Goal: Find specific page/section

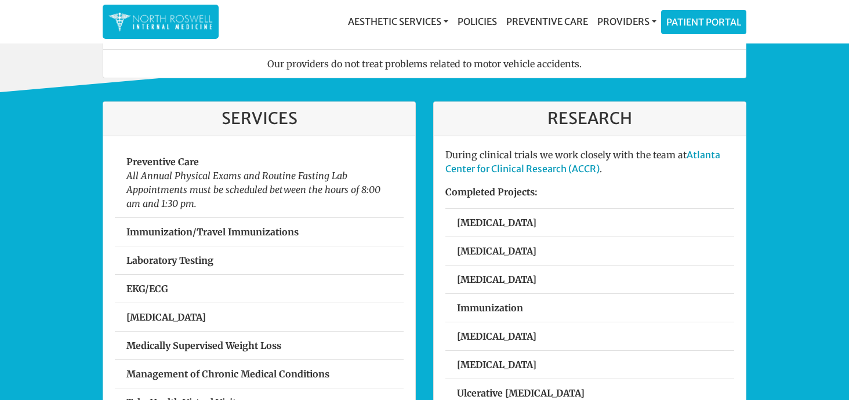
scroll to position [251, 0]
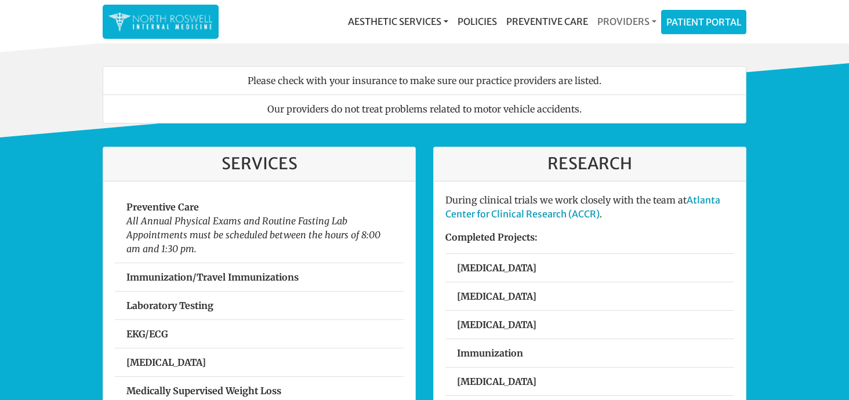
click at [618, 17] on link "Providers" at bounding box center [627, 21] width 68 height 23
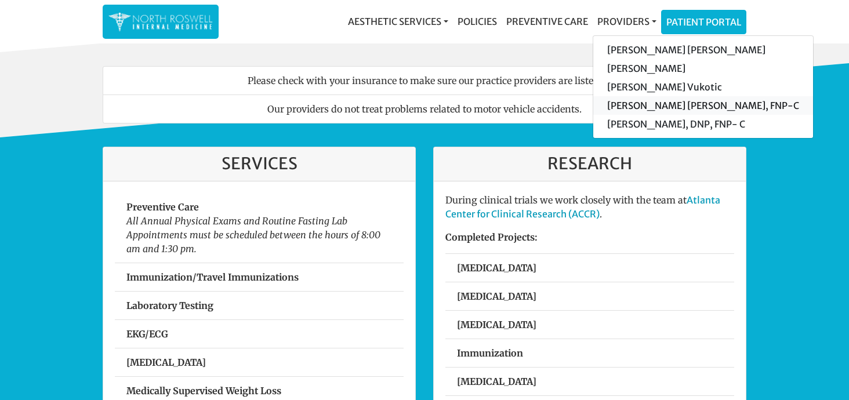
click at [631, 103] on link "[PERSON_NAME] [PERSON_NAME], FNP-C" at bounding box center [703, 105] width 220 height 19
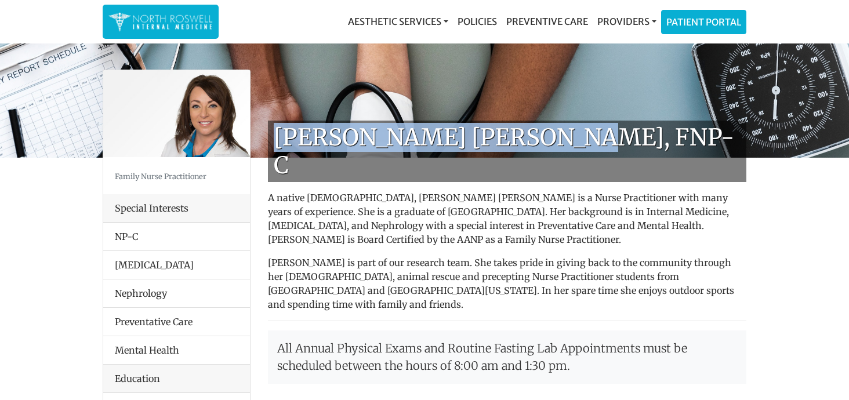
drag, startPoint x: 278, startPoint y: 138, endPoint x: 566, endPoint y: 143, distance: 288.3
click at [566, 143] on h1 "[PERSON_NAME] [PERSON_NAME], FNP-C" at bounding box center [507, 151] width 478 height 61
copy h1 "[PERSON_NAME] [PERSON_NAME], FNP-C"
